Goal: Task Accomplishment & Management: Use online tool/utility

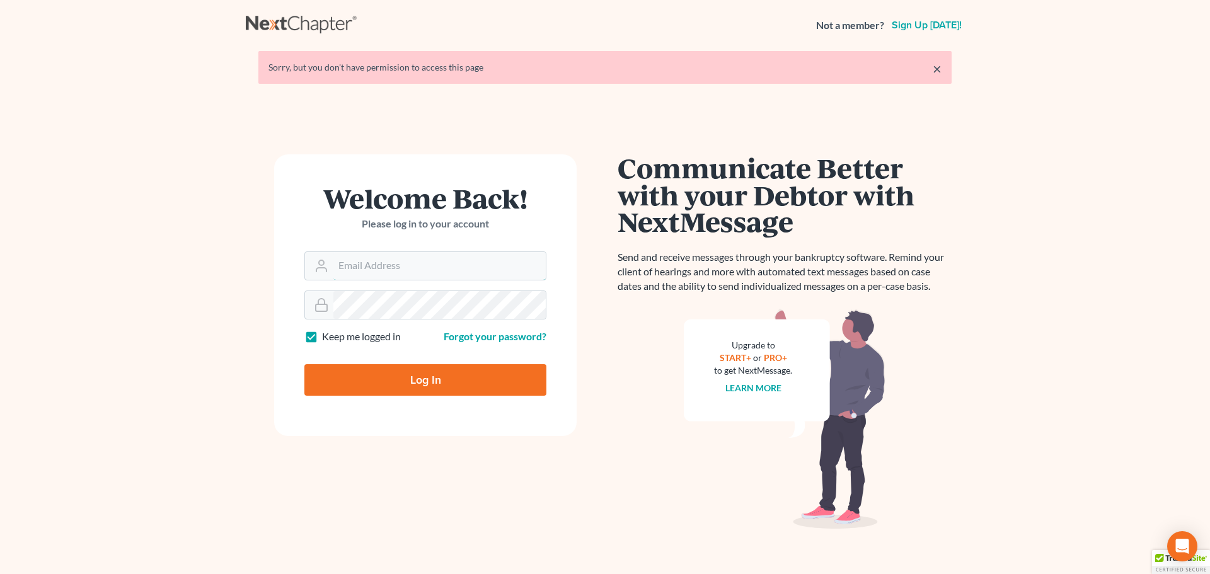
type input "[PERSON_NAME][EMAIL_ADDRESS][DOMAIN_NAME]"
click at [413, 383] on input "Log In" at bounding box center [425, 380] width 242 height 32
type input "Thinking..."
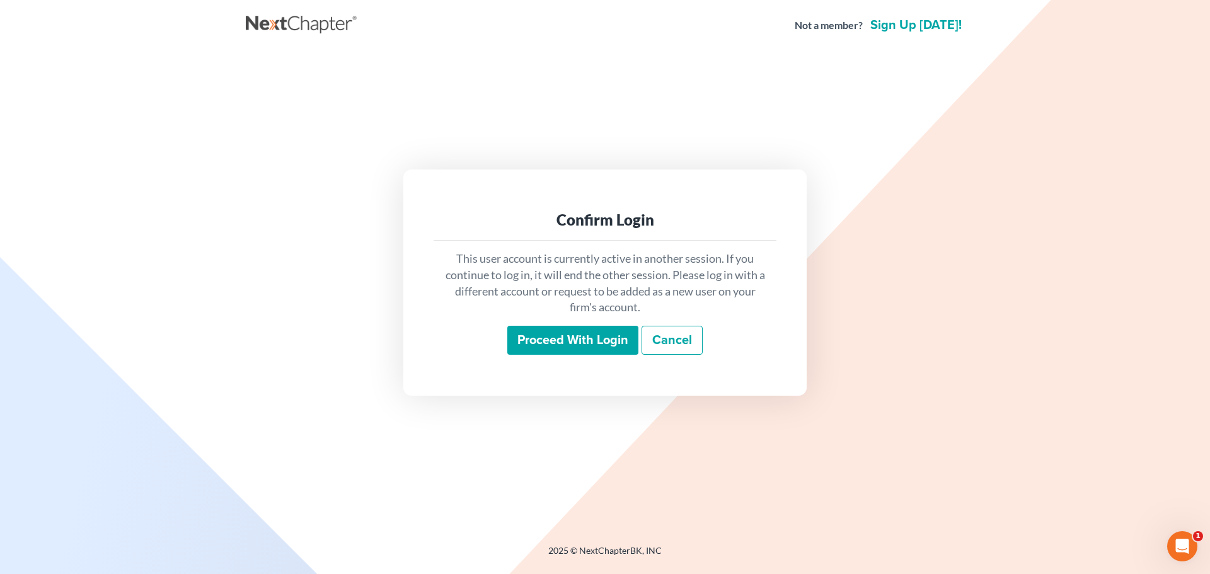
click at [568, 342] on input "Proceed with login" at bounding box center [572, 340] width 131 height 29
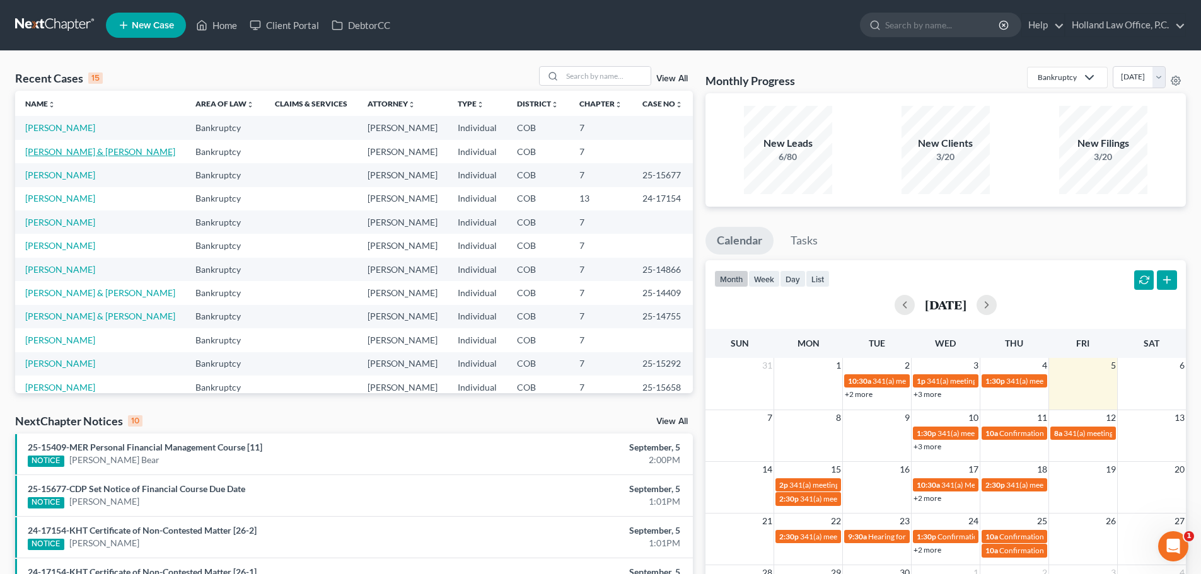
click at [124, 148] on link "[PERSON_NAME] & [PERSON_NAME]" at bounding box center [100, 151] width 150 height 11
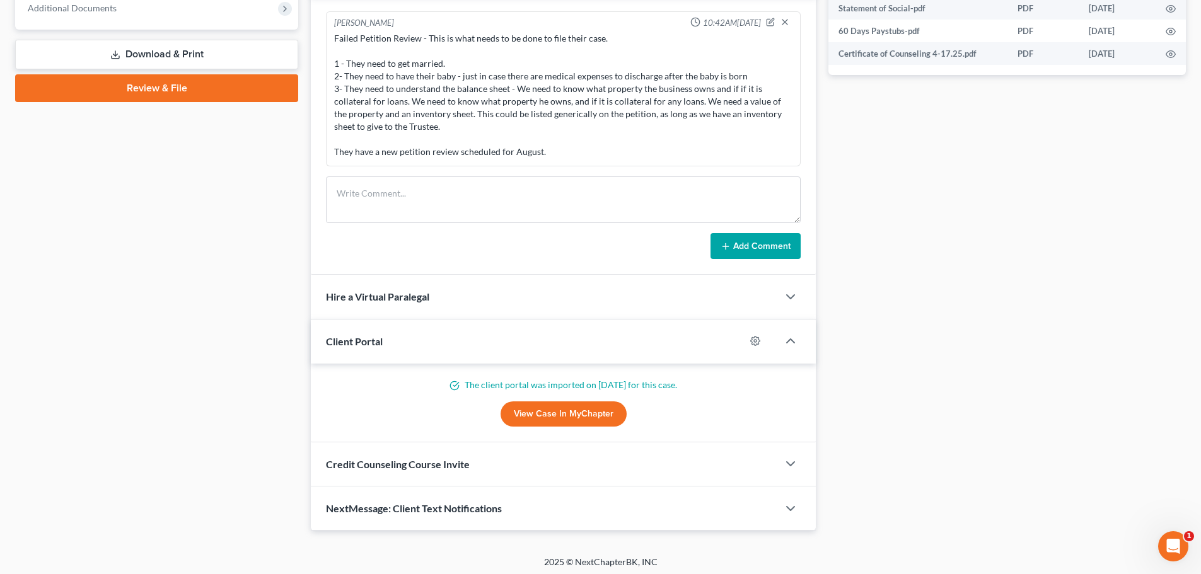
scroll to position [524, 0]
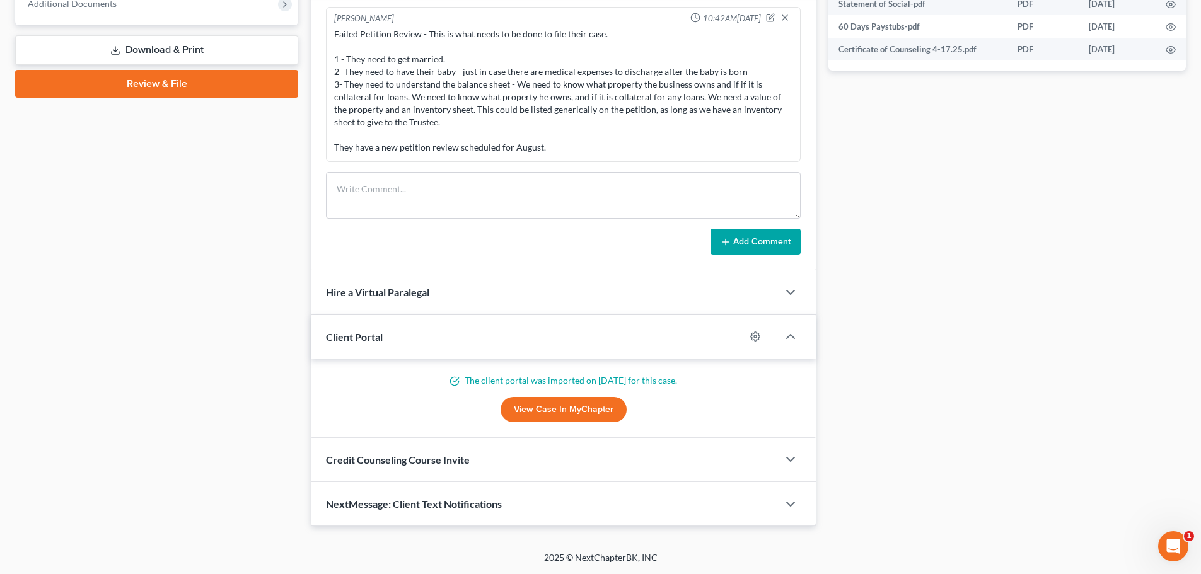
click at [393, 334] on div "Client Portal" at bounding box center [528, 336] width 434 height 43
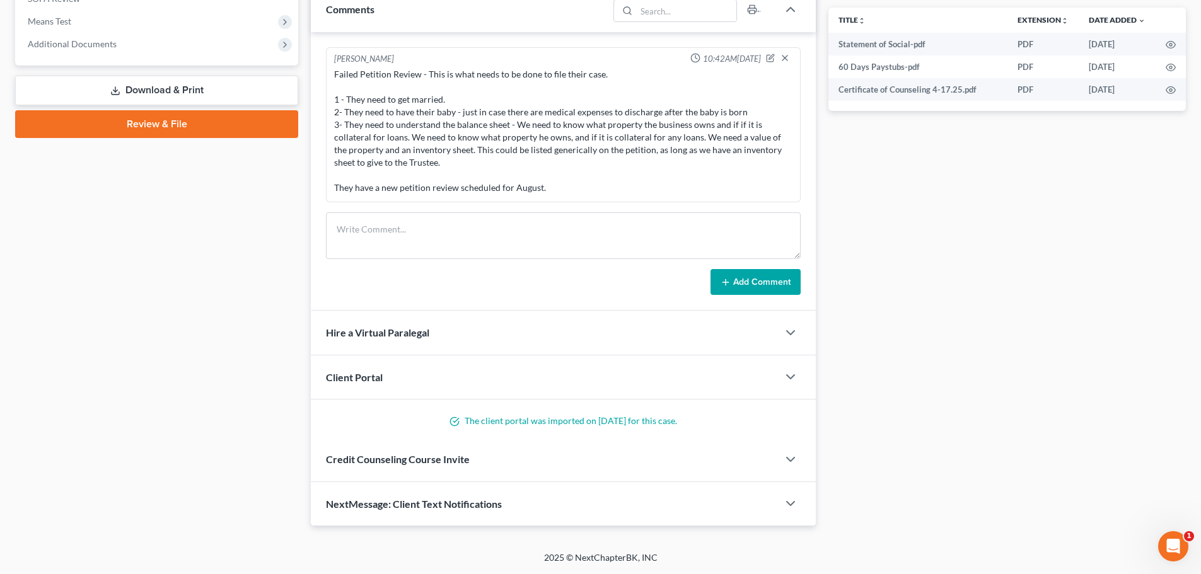
scroll to position [446, 0]
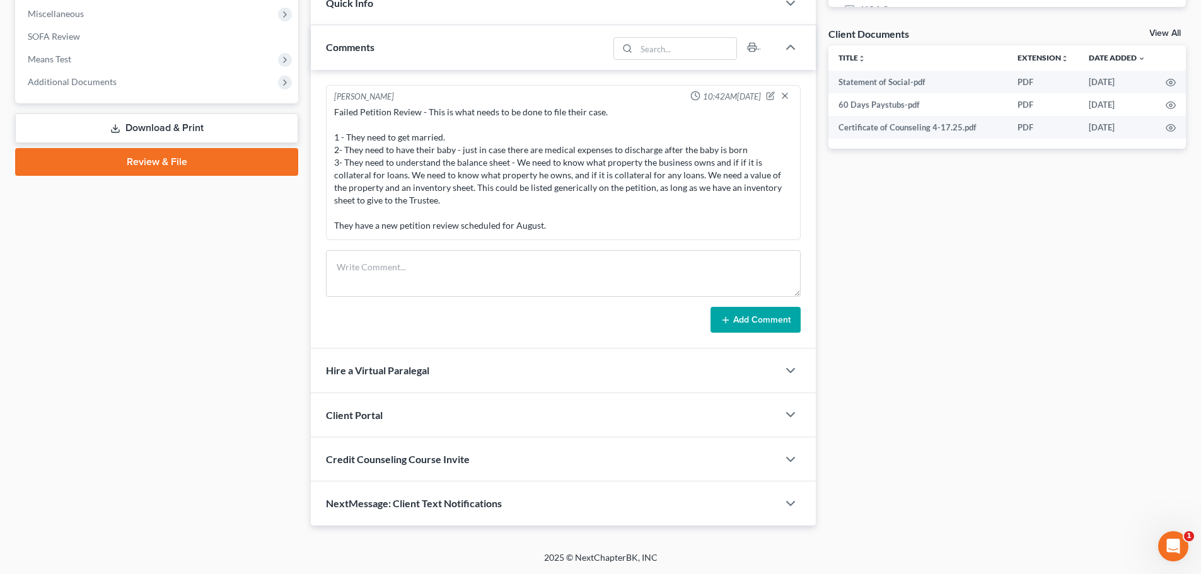
click at [358, 414] on span "Client Portal" at bounding box center [354, 415] width 57 height 12
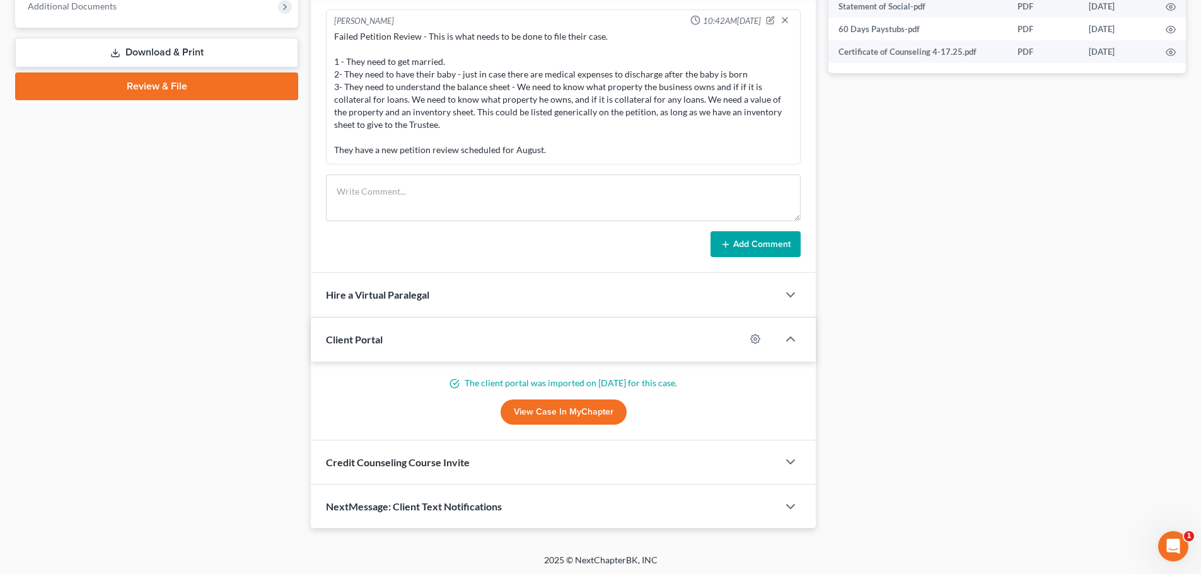
scroll to position [524, 0]
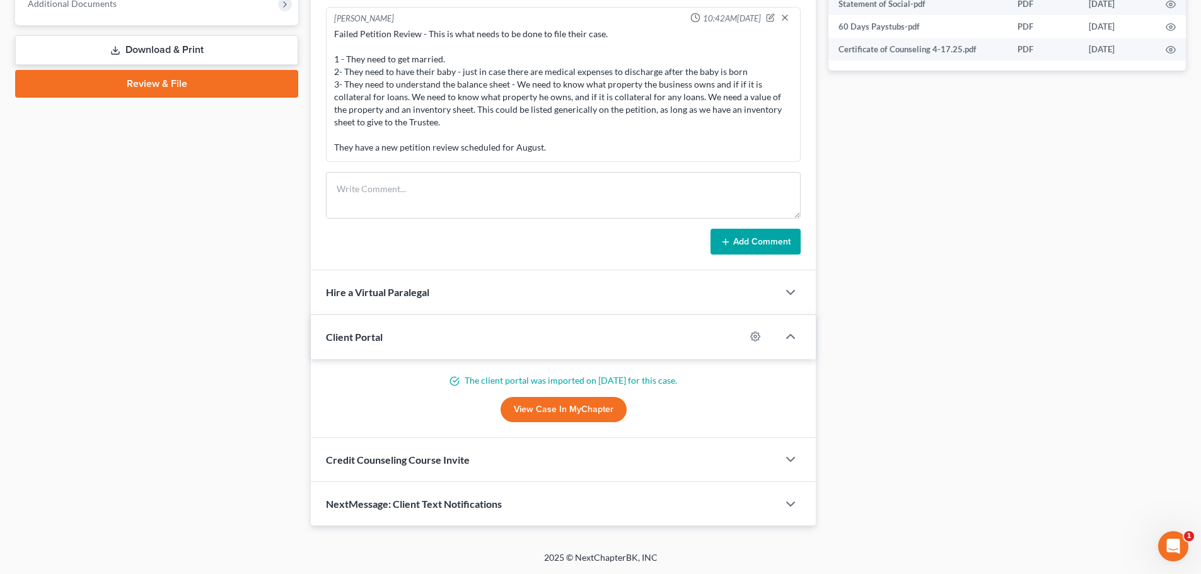
click at [555, 408] on link "View Case in MyChapter" at bounding box center [564, 409] width 126 height 25
